Goal: Check status: Check status

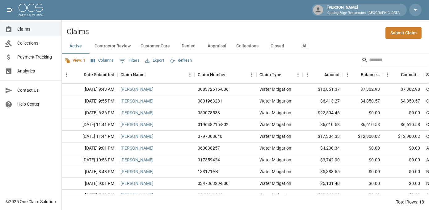
click at [28, 54] on span "Payment Tracking" at bounding box center [36, 57] width 39 height 6
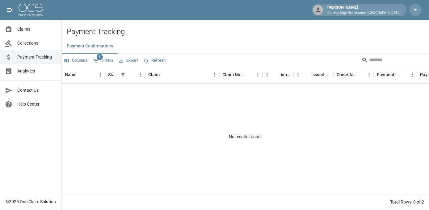
click at [98, 60] on icon "Show filters" at bounding box center [96, 61] width 6 height 4
select select "******"
select select "**********"
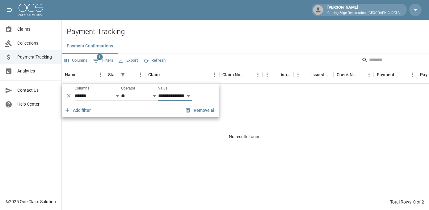
click at [71, 95] on icon "Delete" at bounding box center [69, 95] width 6 height 6
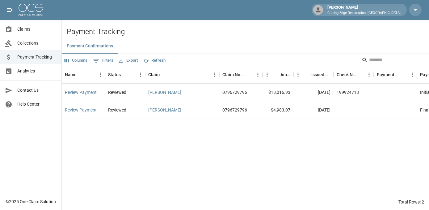
click at [75, 64] on button "Columns" at bounding box center [76, 61] width 26 height 10
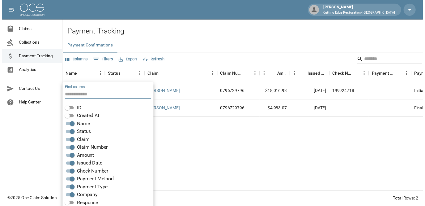
scroll to position [17, 0]
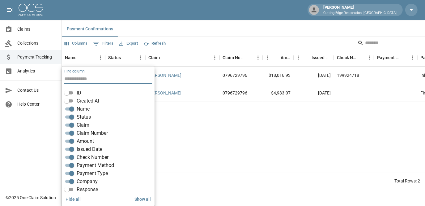
click at [218, 142] on div "Review Payment Reviewed [PERSON_NAME] 0796729796 $18,016.93 [DATE] 199924718 In…" at bounding box center [326, 119] width 529 height 106
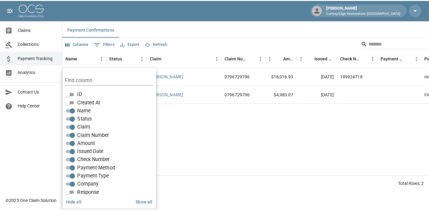
scroll to position [0, 0]
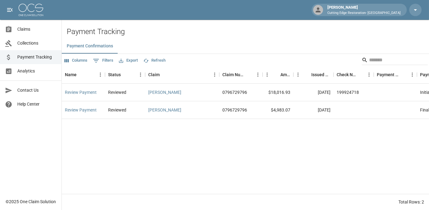
click at [30, 29] on span "Claims" at bounding box center [36, 29] width 39 height 6
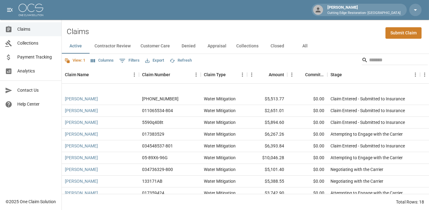
scroll to position [105, 0]
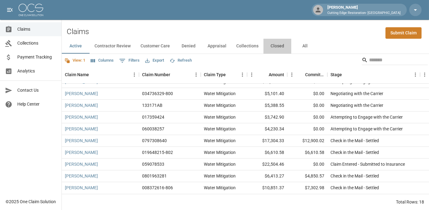
click at [280, 49] on button "Closed" at bounding box center [278, 46] width 28 height 15
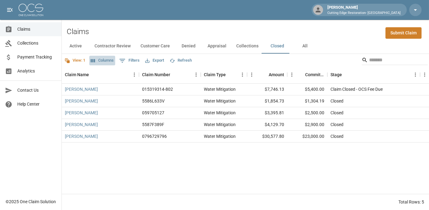
click at [104, 62] on button "Columns" at bounding box center [102, 61] width 26 height 10
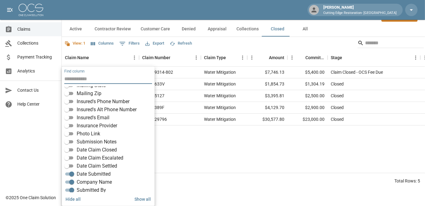
scroll to position [116, 0]
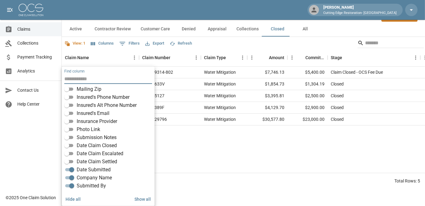
click at [81, 161] on span "Date Claim Settled" at bounding box center [97, 161] width 40 height 7
click at [291, 165] on div "[PERSON_NAME] 015319314-802 Water Mitigation $7,746.13 $5,400.00 Claim Closed -…" at bounding box center [371, 119] width 618 height 106
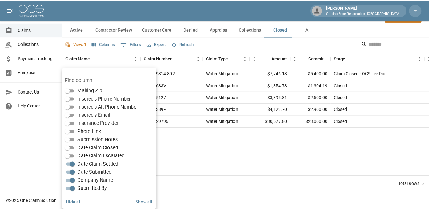
scroll to position [0, 0]
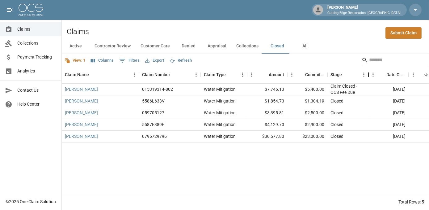
drag, startPoint x: 421, startPoint y: 75, endPoint x: 369, endPoint y: 73, distance: 51.7
click at [369, 73] on div "Stage" at bounding box center [368, 74] width 7 height 17
click at [305, 157] on div "[PERSON_NAME] 015319314-802 Water Mitigation $7,746.13 $5,400.00 Claim Closed -…" at bounding box center [345, 138] width 567 height 110
click at [20, 41] on span "Collections" at bounding box center [36, 43] width 39 height 6
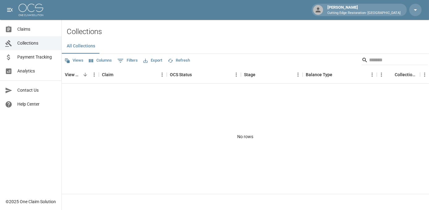
click at [38, 59] on span "Payment Tracking" at bounding box center [36, 57] width 39 height 6
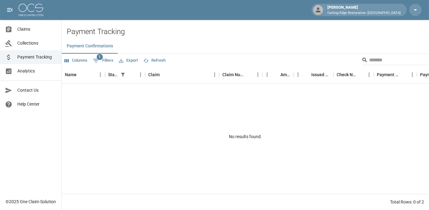
click at [9, 58] on icon at bounding box center [8, 57] width 3 height 6
click at [96, 57] on icon "Show filters" at bounding box center [95, 60] width 7 height 7
select select "******"
select select "**********"
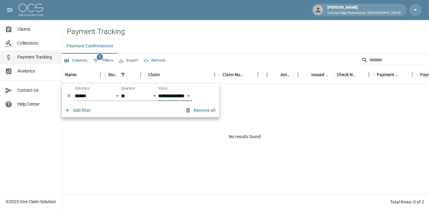
click at [69, 95] on icon "Delete" at bounding box center [69, 95] width 6 height 6
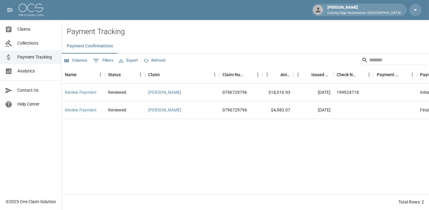
click at [149, 144] on div "Review Payment Reviewed [PERSON_NAME] 0796729796 $18,016.93 [DATE] 199924718 In…" at bounding box center [326, 138] width 529 height 110
drag, startPoint x: 219, startPoint y: 73, endPoint x: 215, endPoint y: 107, distance: 33.6
drag, startPoint x: 215, startPoint y: 107, endPoint x: 205, endPoint y: 167, distance: 61.2
click at [205, 167] on div "Review Payment Reviewed [PERSON_NAME] 0796729796 $18,016.93 [DATE] 199924718 In…" at bounding box center [326, 138] width 529 height 110
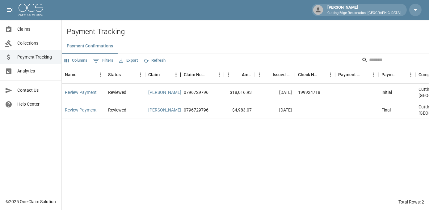
drag, startPoint x: 222, startPoint y: 76, endPoint x: 183, endPoint y: 80, distance: 38.9
click at [183, 80] on div "Claim" at bounding box center [180, 74] width 7 height 17
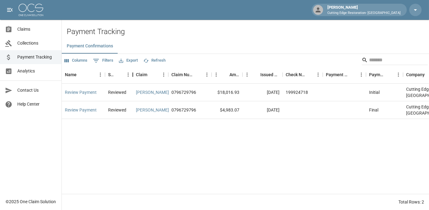
drag, startPoint x: 145, startPoint y: 74, endPoint x: 133, endPoint y: 75, distance: 12.4
click at [133, 75] on div "Status" at bounding box center [132, 74] width 7 height 17
drag, startPoint x: 134, startPoint y: 32, endPoint x: 240, endPoint y: 163, distance: 168.4
click at [240, 163] on div "Payment Tracking Payment Confirmations Columns 0 Filters Export Refresh Name St…" at bounding box center [246, 118] width 368 height 182
click at [240, 163] on div "Review Payment Reviewed [PERSON_NAME] 0796729796 $18,016.93 [DATE] 199924718 In…" at bounding box center [301, 138] width 478 height 110
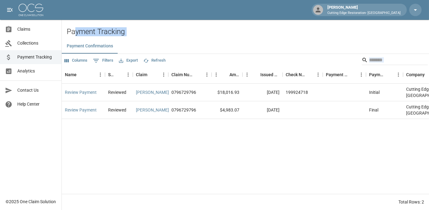
drag, startPoint x: 73, startPoint y: 23, endPoint x: 246, endPoint y: 150, distance: 214.7
click at [246, 150] on main "Payment Tracking Payment Confirmations Columns 0 Filters Export Refresh Name St…" at bounding box center [246, 105] width 368 height 210
drag, startPoint x: 246, startPoint y: 150, endPoint x: 323, endPoint y: 150, distance: 77.3
click at [323, 150] on div "Review Payment Reviewed [PERSON_NAME] 0796729796 $18,016.93 [DATE] 199924718 In…" at bounding box center [301, 138] width 478 height 110
click at [165, 29] on h2 "Payment Tracking" at bounding box center [248, 31] width 363 height 9
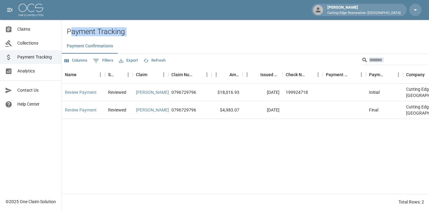
drag, startPoint x: 238, startPoint y: 139, endPoint x: 69, endPoint y: 33, distance: 199.8
click at [69, 33] on div "Payment Tracking Payment Confirmations Columns 0 Filters Export Refresh Name St…" at bounding box center [246, 118] width 368 height 182
drag, startPoint x: 69, startPoint y: 33, endPoint x: 65, endPoint y: 33, distance: 3.7
click at [65, 33] on div "Payment Tracking Payment Confirmations Columns 0 Filters Export Refresh Name St…" at bounding box center [246, 118] width 368 height 182
drag, startPoint x: 65, startPoint y: 33, endPoint x: 183, endPoint y: 155, distance: 169.2
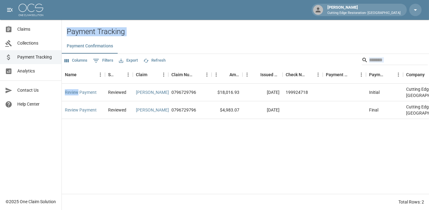
click at [183, 155] on div "Payment Tracking Payment Confirmations Columns 0 Filters Export Refresh Name St…" at bounding box center [246, 118] width 368 height 182
drag, startPoint x: 183, startPoint y: 155, endPoint x: 236, endPoint y: 170, distance: 55.7
click at [236, 170] on div "Review Payment Reviewed [PERSON_NAME] 0796729796 $18,016.93 [DATE] 199924718 In…" at bounding box center [301, 138] width 478 height 110
click at [102, 139] on div "Review Payment Reviewed [PERSON_NAME] 0796729796 $18,016.93 [DATE] 199924718 In…" at bounding box center [301, 138] width 478 height 110
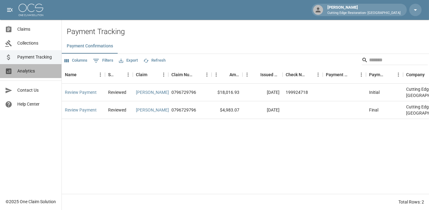
click at [27, 69] on span "Analytics" at bounding box center [36, 71] width 39 height 6
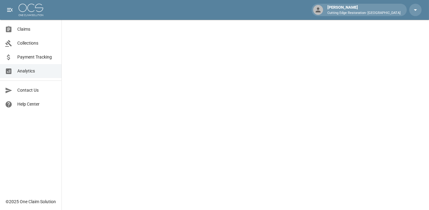
click at [22, 54] on span "Payment Tracking" at bounding box center [36, 57] width 39 height 6
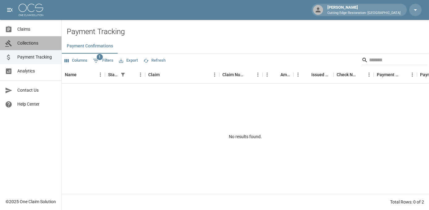
click at [42, 46] on link "Collections" at bounding box center [31, 43] width 62 height 14
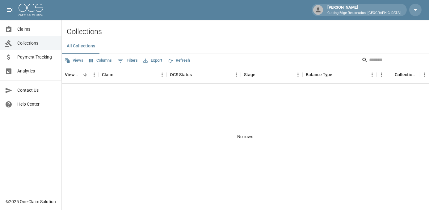
click at [27, 27] on span "Claims" at bounding box center [36, 29] width 39 height 6
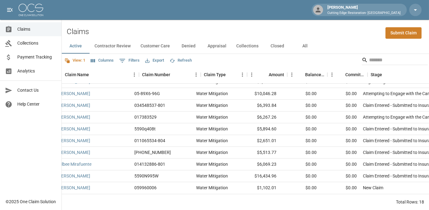
scroll to position [105, 0]
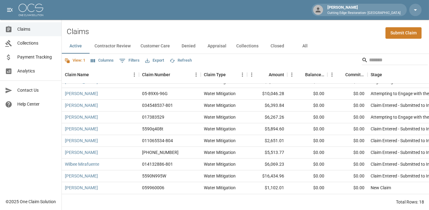
drag, startPoint x: 251, startPoint y: 61, endPoint x: 239, endPoint y: 29, distance: 33.8
click at [239, 29] on div "Claims Submit Claim Active Contractor Review Customer Care Denied Appraisal Col…" at bounding box center [246, 115] width 368 height 190
click at [239, 29] on div "Claims Submit Claim" at bounding box center [246, 29] width 368 height 19
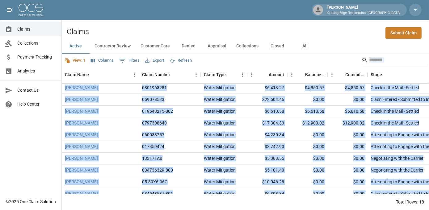
scroll to position [0, 0]
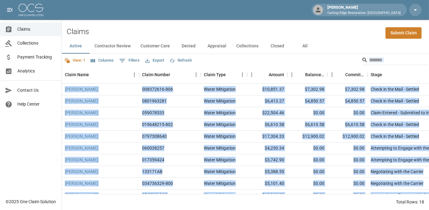
drag, startPoint x: 295, startPoint y: 206, endPoint x: 234, endPoint y: 29, distance: 187.0
click at [234, 29] on div "Claims Submit Claim Active Contractor Review Customer Care Denied Appraisal Col…" at bounding box center [246, 115] width 368 height 190
drag, startPoint x: 234, startPoint y: 29, endPoint x: 215, endPoint y: 29, distance: 18.5
click at [215, 29] on div "Claims Submit Claim" at bounding box center [246, 29] width 368 height 19
click at [213, 199] on div "Total Rows: 18" at bounding box center [246, 201] width 368 height 16
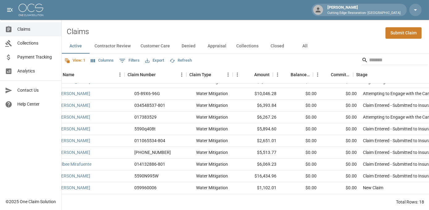
scroll to position [105, 0]
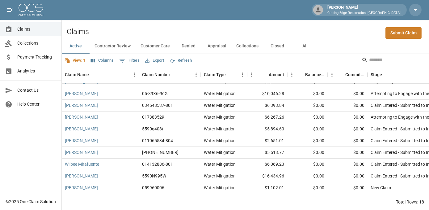
click at [22, 60] on span "Payment Tracking" at bounding box center [36, 57] width 39 height 6
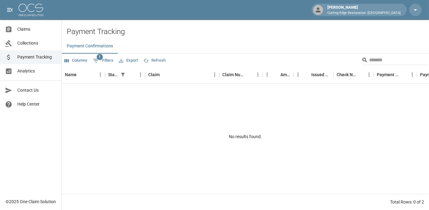
click at [105, 59] on button "1 Filters" at bounding box center [102, 61] width 23 height 10
select select "******"
select select "**********"
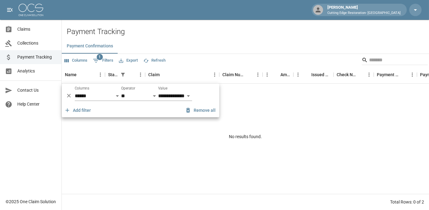
click at [128, 134] on div "No results found." at bounding box center [246, 136] width 368 height 106
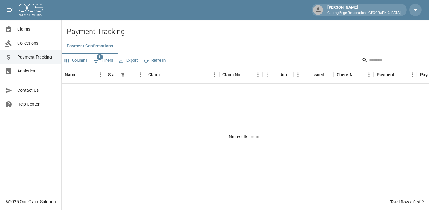
click at [28, 71] on span "Analytics" at bounding box center [36, 71] width 39 height 6
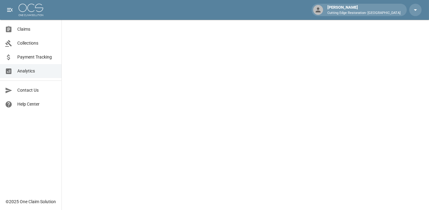
click at [28, 71] on span "Analytics" at bounding box center [36, 71] width 39 height 6
click at [24, 43] on span "Collections" at bounding box center [36, 43] width 39 height 6
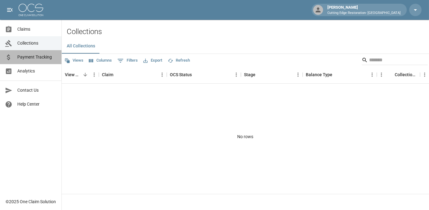
click at [23, 55] on span "Payment Tracking" at bounding box center [36, 57] width 39 height 6
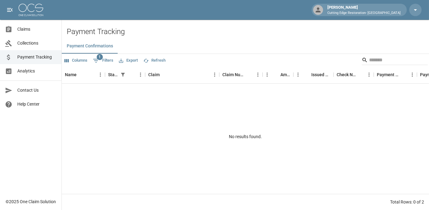
click at [24, 56] on span "Payment Tracking" at bounding box center [36, 57] width 39 height 6
click at [104, 60] on button "1 Filters" at bounding box center [102, 61] width 23 height 10
select select "******"
select select "**********"
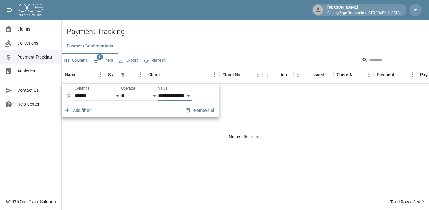
click at [69, 96] on icon "Delete" at bounding box center [69, 95] width 6 height 6
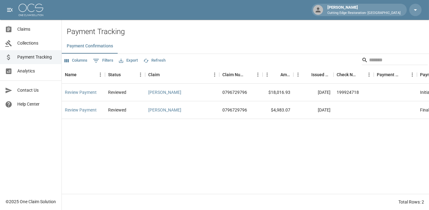
click at [273, 141] on div "Review Payment Reviewed [PERSON_NAME] 0796729796 $18,016.93 [DATE] 199924718 In…" at bounding box center [326, 138] width 529 height 110
click at [153, 58] on button "Refresh" at bounding box center [154, 61] width 25 height 10
click at [30, 45] on span "Collections" at bounding box center [36, 43] width 39 height 6
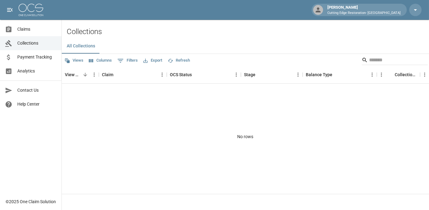
click at [23, 29] on span "Claims" at bounding box center [36, 29] width 39 height 6
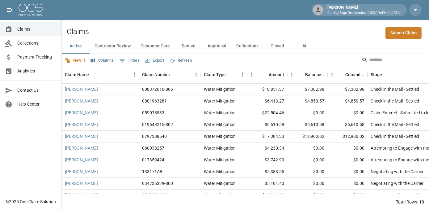
click at [28, 72] on span "Analytics" at bounding box center [36, 71] width 39 height 6
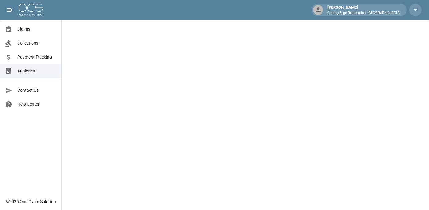
click at [145, 12] on div "[PERSON_NAME] Cutting Edge Restoration- [GEOGRAPHIC_DATA]" at bounding box center [214, 10] width 429 height 20
click at [90, 10] on div "[PERSON_NAME] Cutting Edge Restoration- [GEOGRAPHIC_DATA]" at bounding box center [214, 10] width 429 height 20
click at [96, 9] on div "[PERSON_NAME] Cutting Edge Restoration- [GEOGRAPHIC_DATA]" at bounding box center [214, 10] width 429 height 20
click at [83, 11] on div "[PERSON_NAME] Cutting Edge Restoration- [GEOGRAPHIC_DATA]" at bounding box center [214, 10] width 429 height 20
click at [19, 43] on span "Collections" at bounding box center [36, 43] width 39 height 6
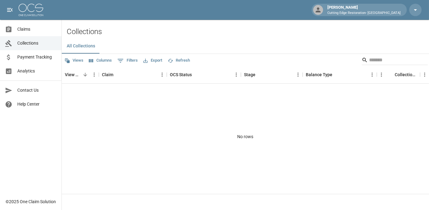
click at [36, 56] on span "Payment Tracking" at bounding box center [36, 57] width 39 height 6
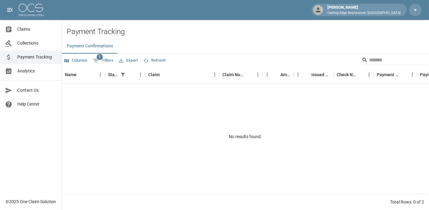
click at [21, 32] on span "Claims" at bounding box center [36, 29] width 39 height 6
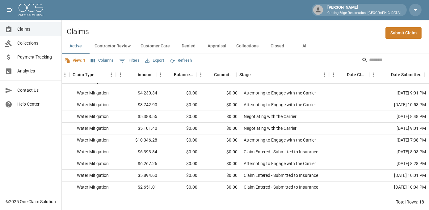
scroll to position [0, 131]
